Goal: Ask a question: Seek information or help from site administrators or community

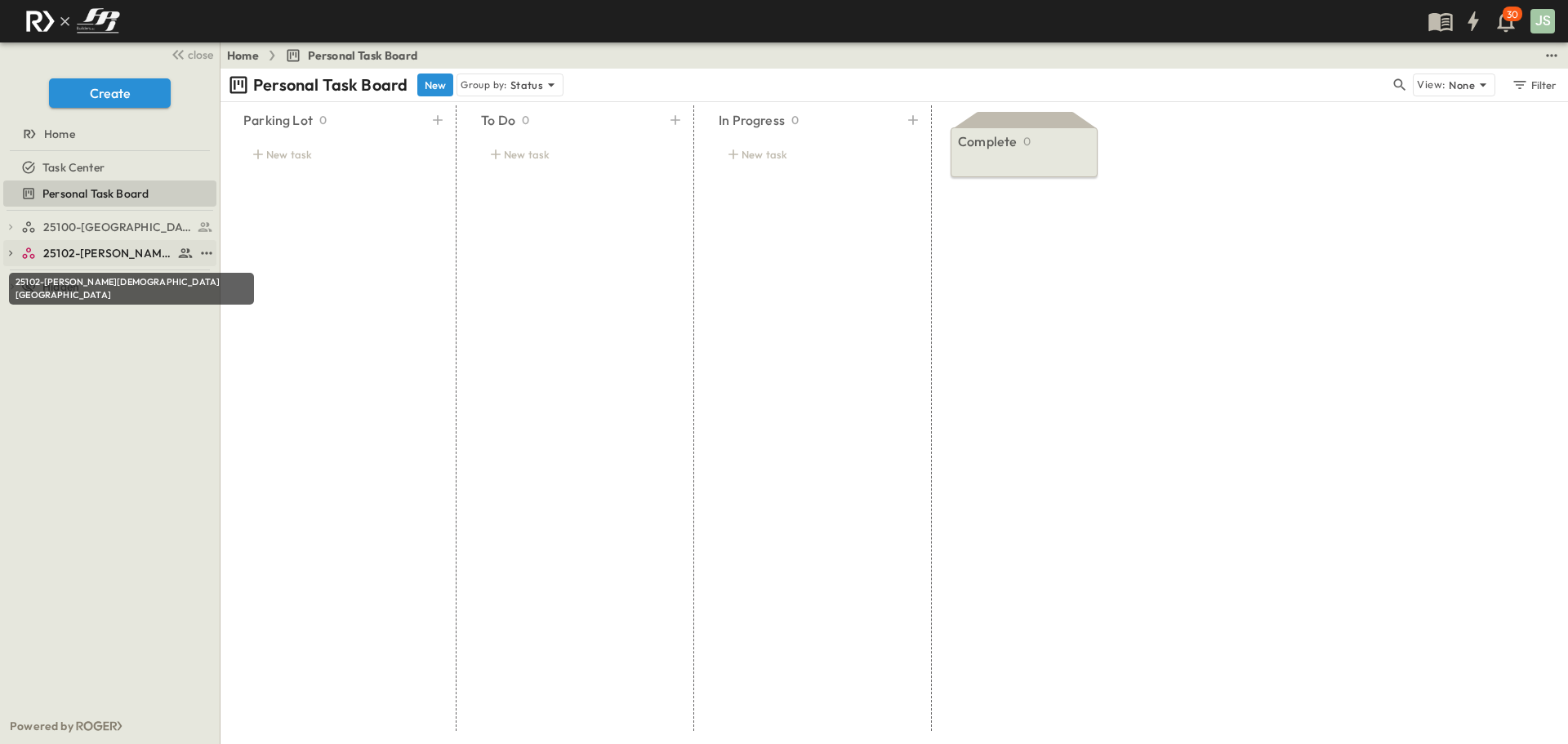
click at [123, 257] on span "25102-[PERSON_NAME][DEMOGRAPHIC_DATA][GEOGRAPHIC_DATA]" at bounding box center [108, 253] width 129 height 16
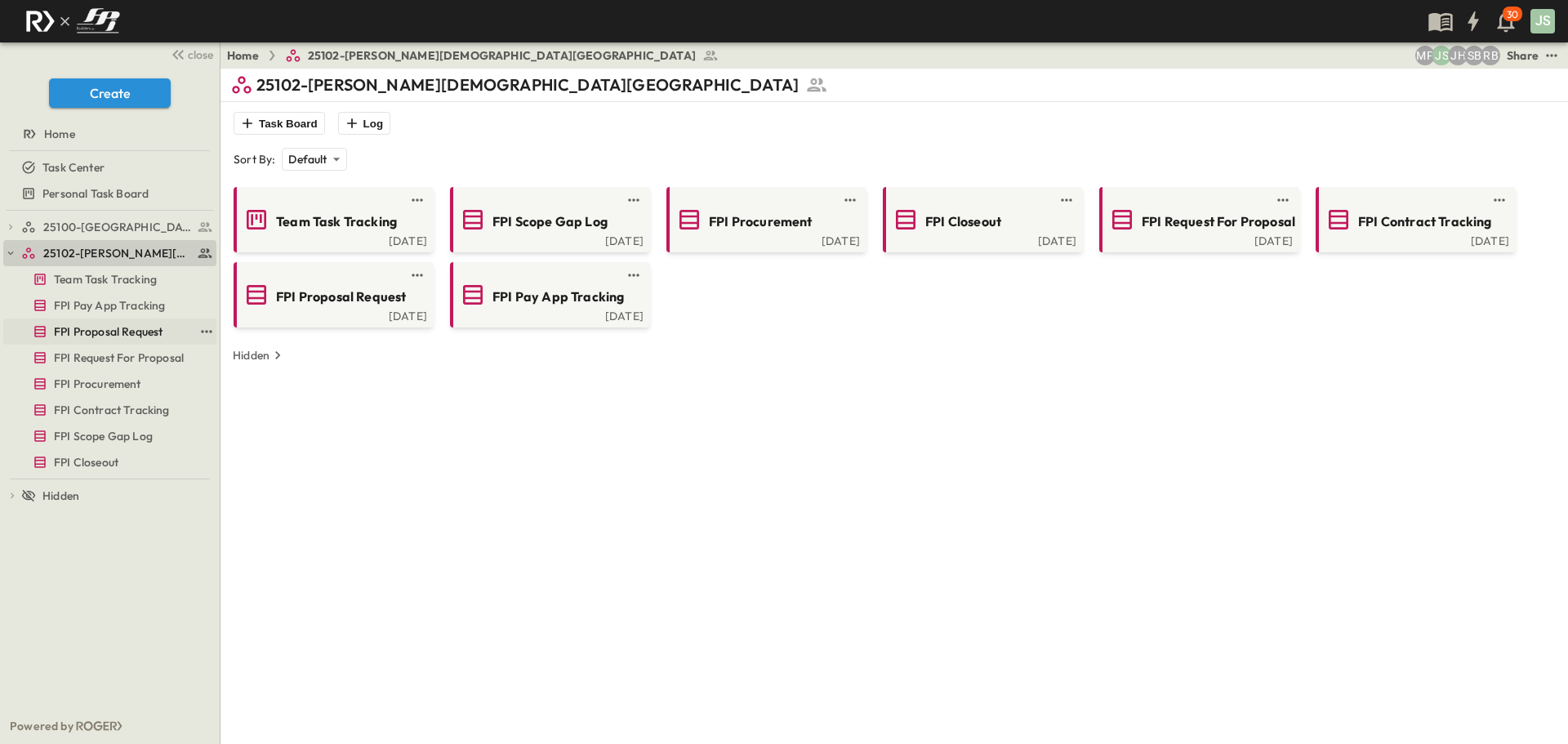
click at [124, 335] on span "FPI Proposal Request" at bounding box center [109, 331] width 109 height 16
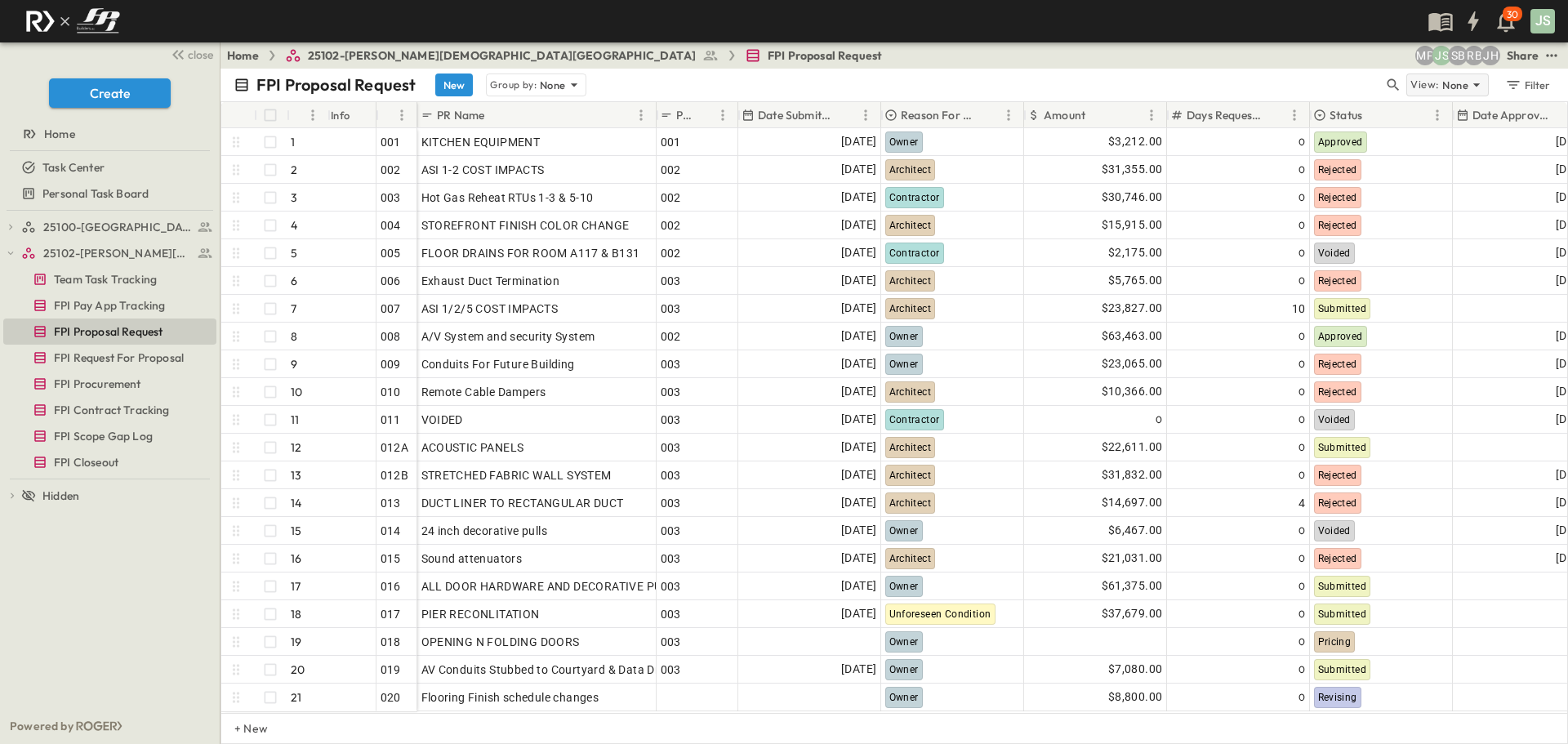
click at [1482, 94] on div "View: None" at bounding box center [1447, 84] width 82 height 23
click at [1482, 94] on input "text" at bounding box center [1475, 90] width 171 height 21
click at [1209, 74] on div "FPI Proposal Request New Group by: None" at bounding box center [808, 84] width 1150 height 23
click at [575, 88] on icon at bounding box center [574, 85] width 16 height 16
click at [552, 172] on div "Status" at bounding box center [535, 171] width 99 height 23
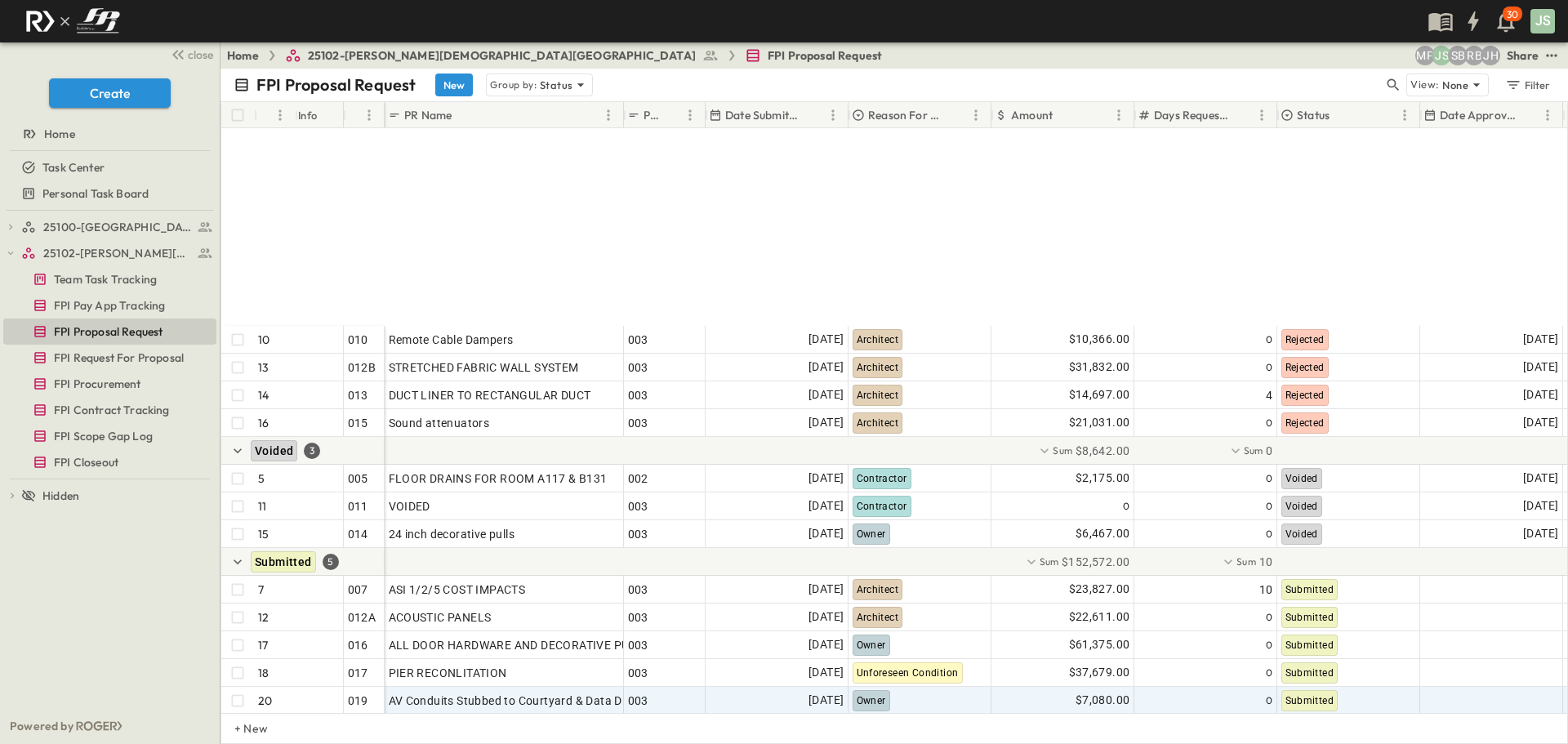
scroll to position [327, 0]
